Goal: Find specific page/section: Find specific page/section

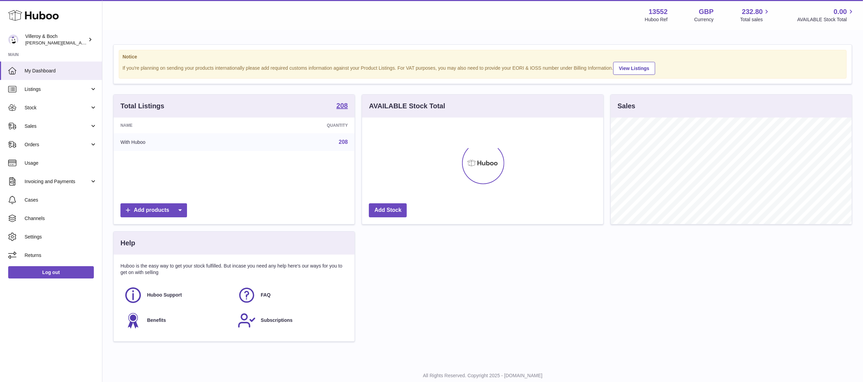
scroll to position [106, 241]
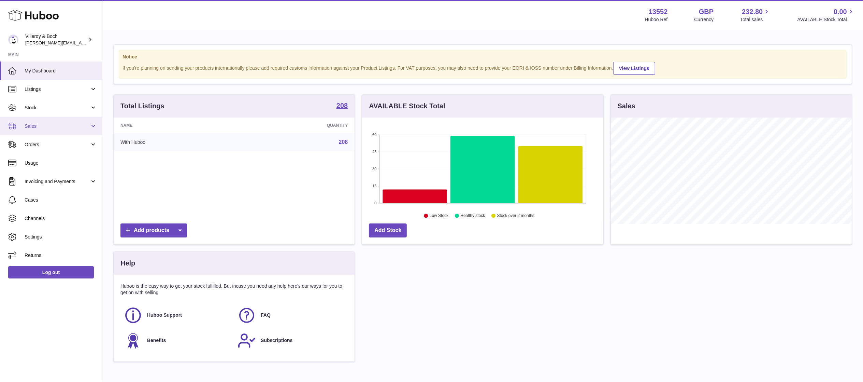
click at [49, 129] on span "Sales" at bounding box center [57, 126] width 65 height 6
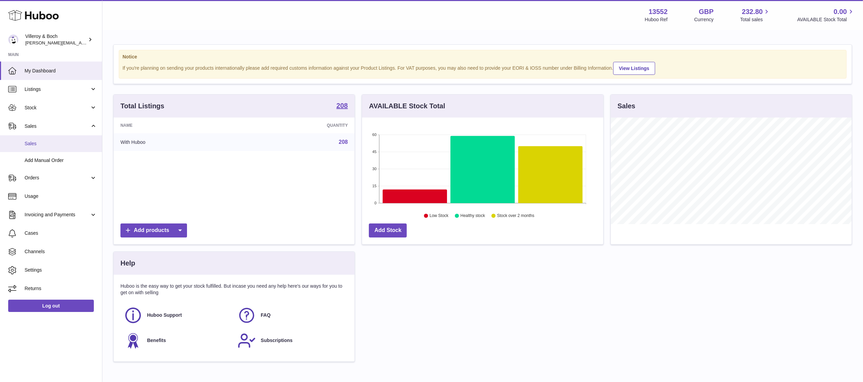
click at [49, 141] on span "Sales" at bounding box center [61, 143] width 72 height 6
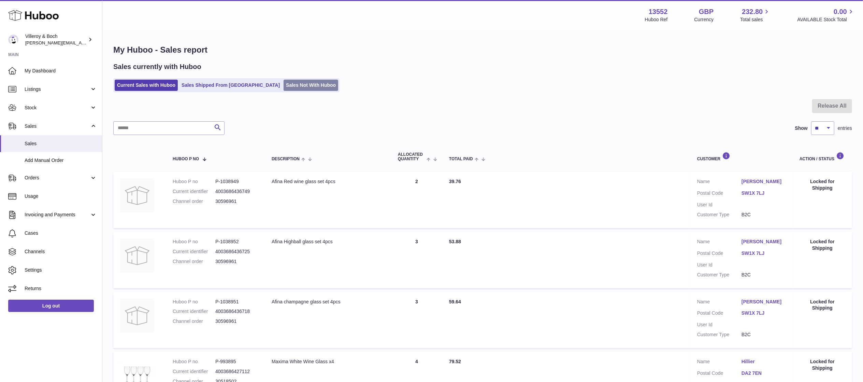
click at [287, 87] on link "Sales Not With Huboo" at bounding box center [311, 85] width 55 height 11
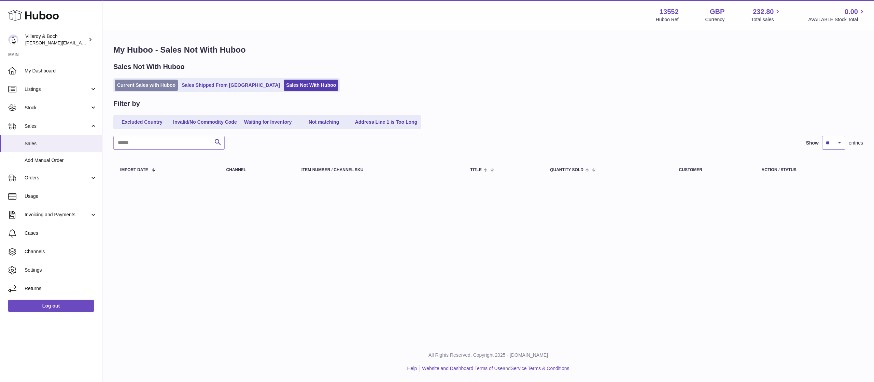
click at [123, 85] on link "Current Sales with Huboo" at bounding box center [146, 85] width 63 height 11
